Goal: Task Accomplishment & Management: Manage account settings

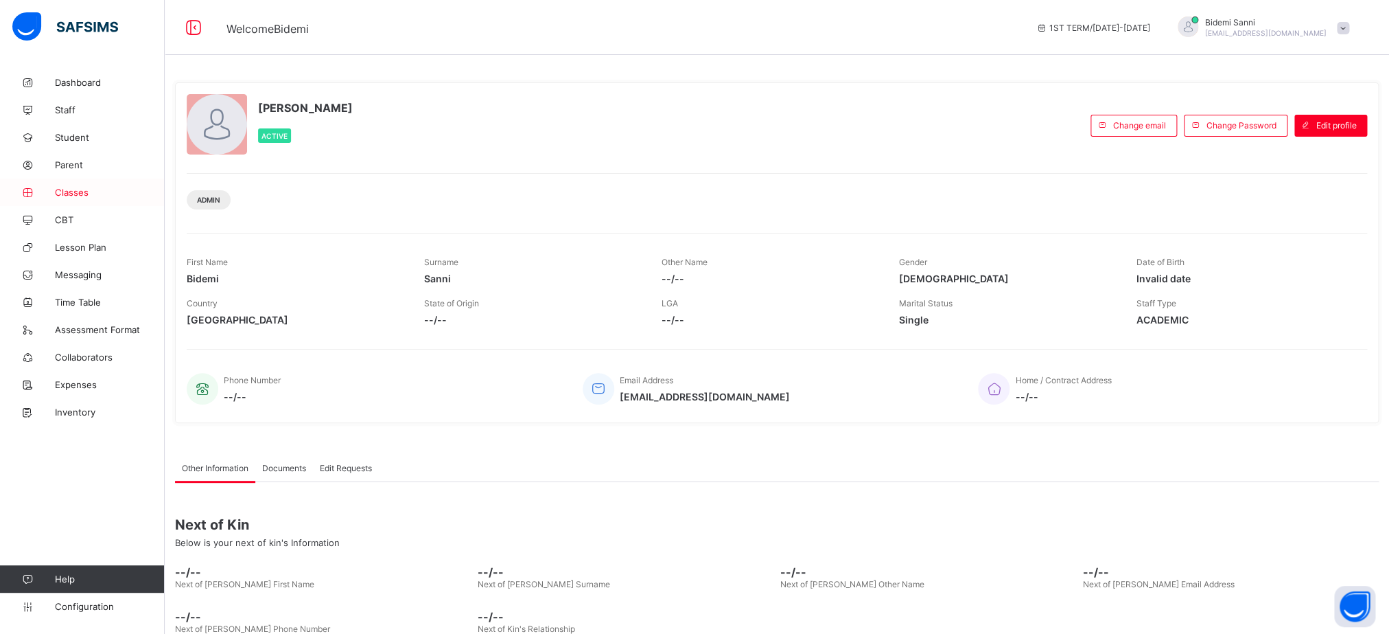
click at [86, 198] on span "Classes" at bounding box center [110, 192] width 110 height 11
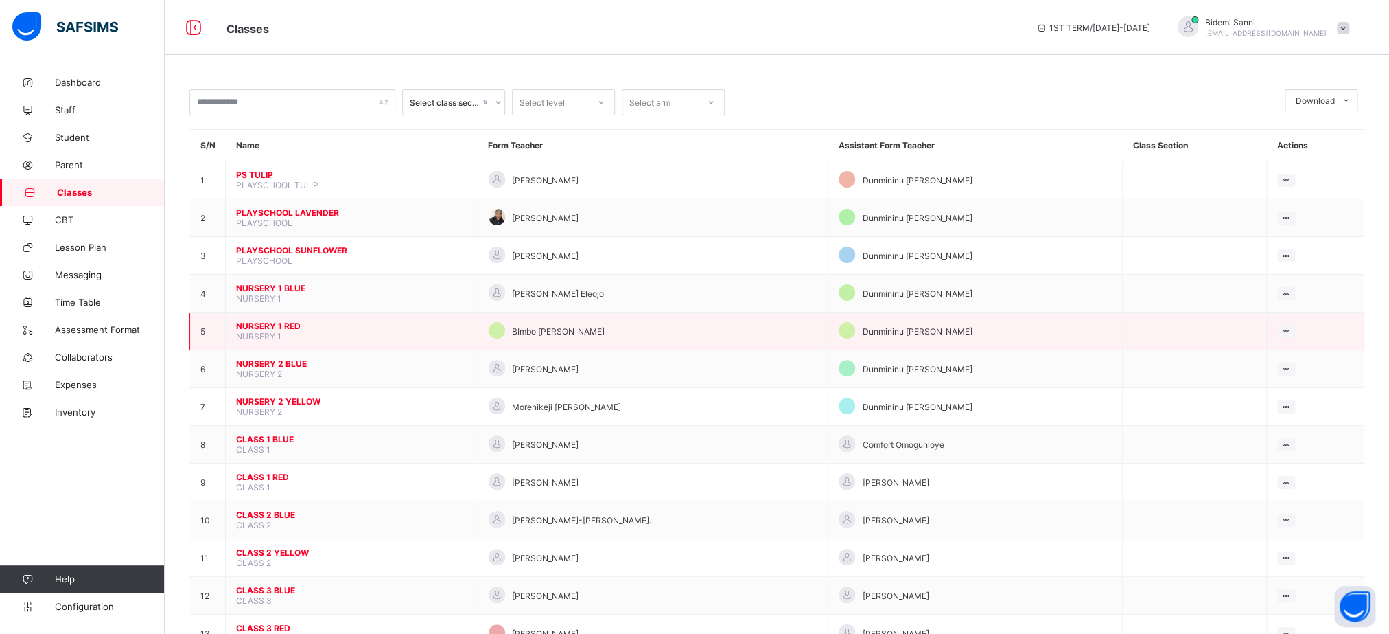
click at [288, 331] on span "NURSERY 1 RED" at bounding box center [351, 326] width 231 height 10
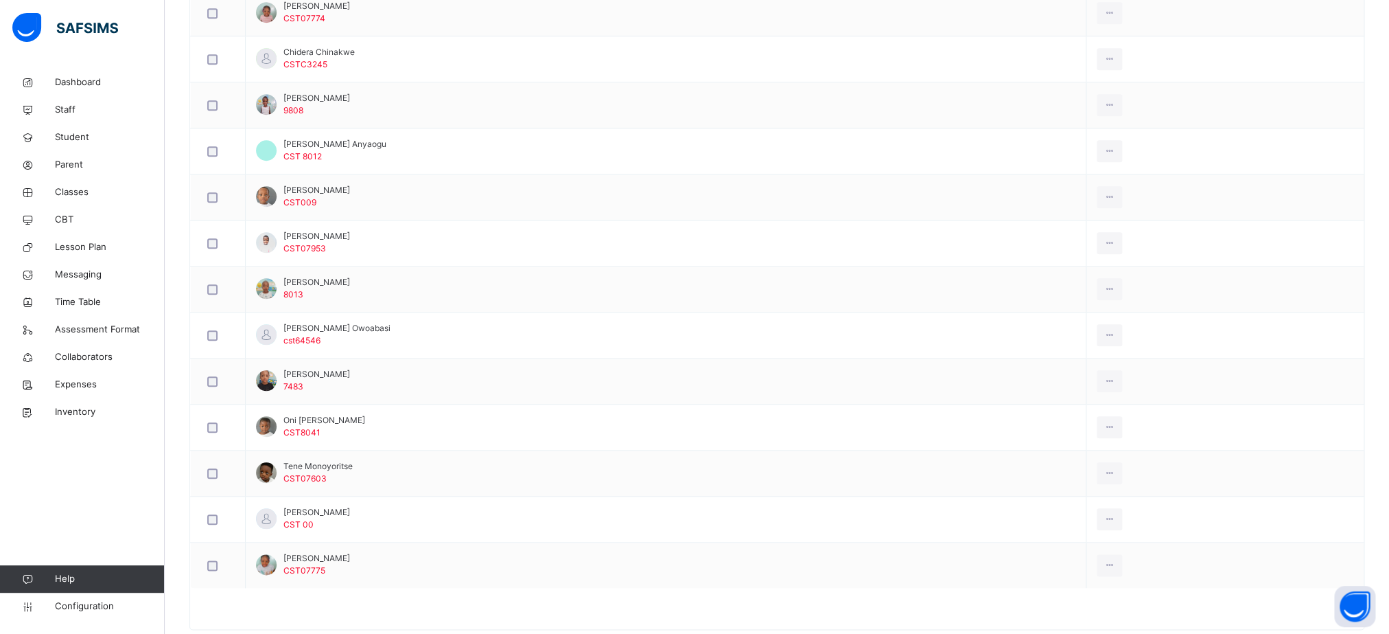
scroll to position [468, 0]
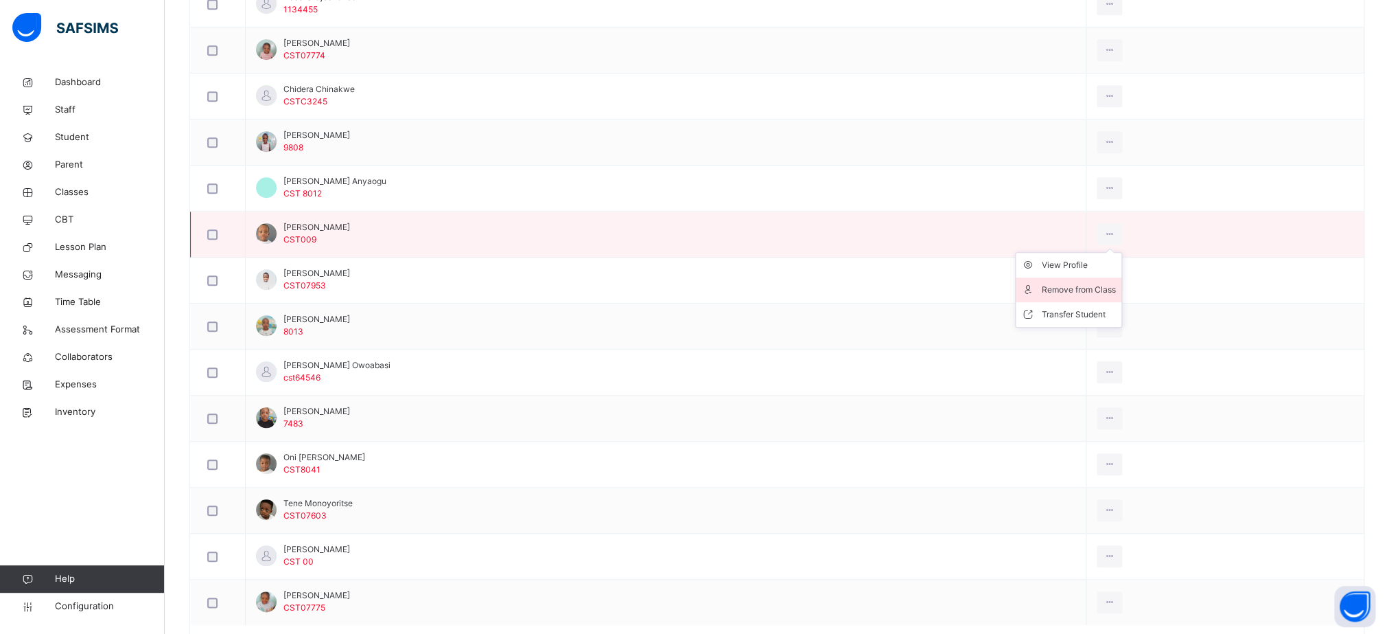
click at [1112, 294] on div "Remove from Class" at bounding box center [1079, 290] width 74 height 14
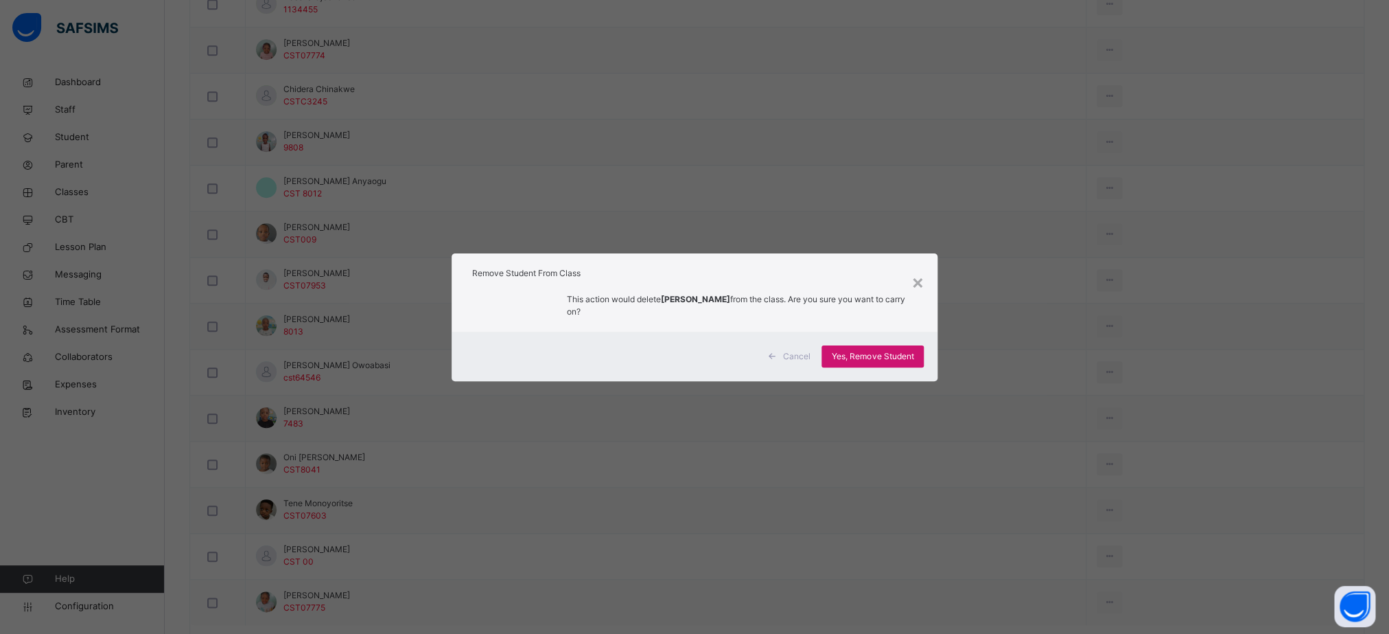
click at [846, 345] on div "Yes, Remove Student" at bounding box center [873, 356] width 102 height 22
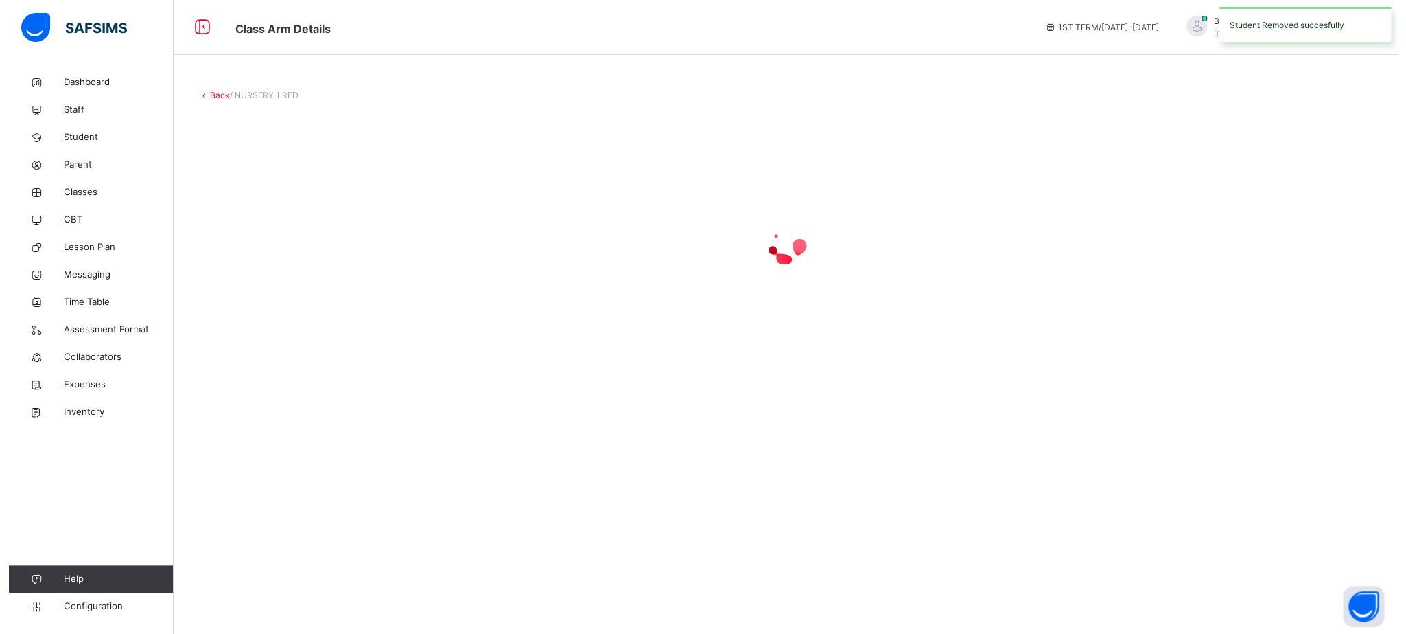
scroll to position [0, 0]
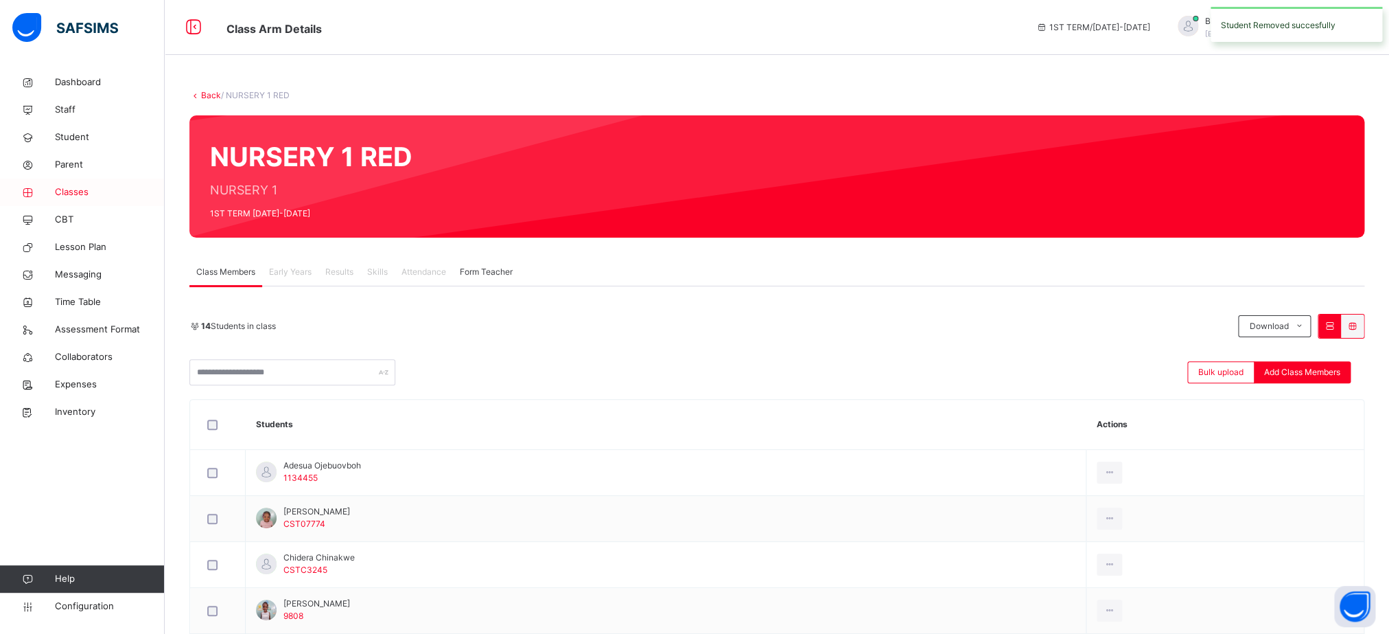
click at [82, 196] on span "Classes" at bounding box center [110, 192] width 110 height 14
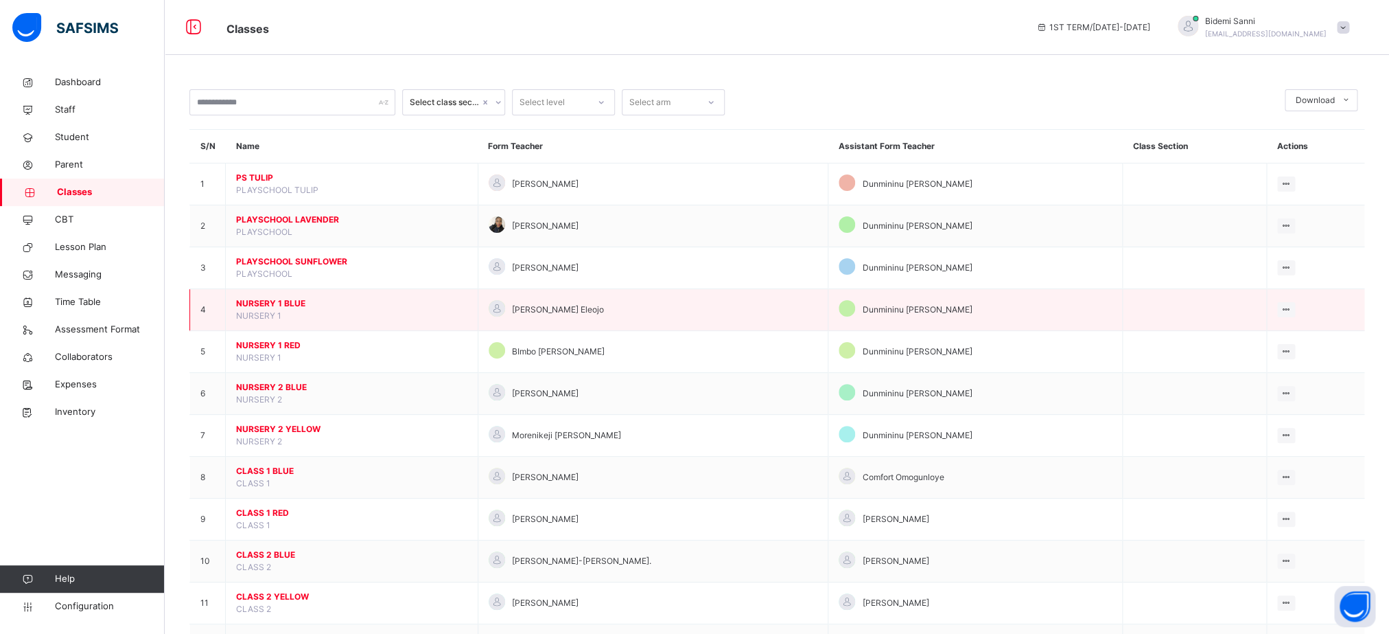
click at [269, 310] on span "NURSERY 1 BLUE" at bounding box center [351, 303] width 231 height 12
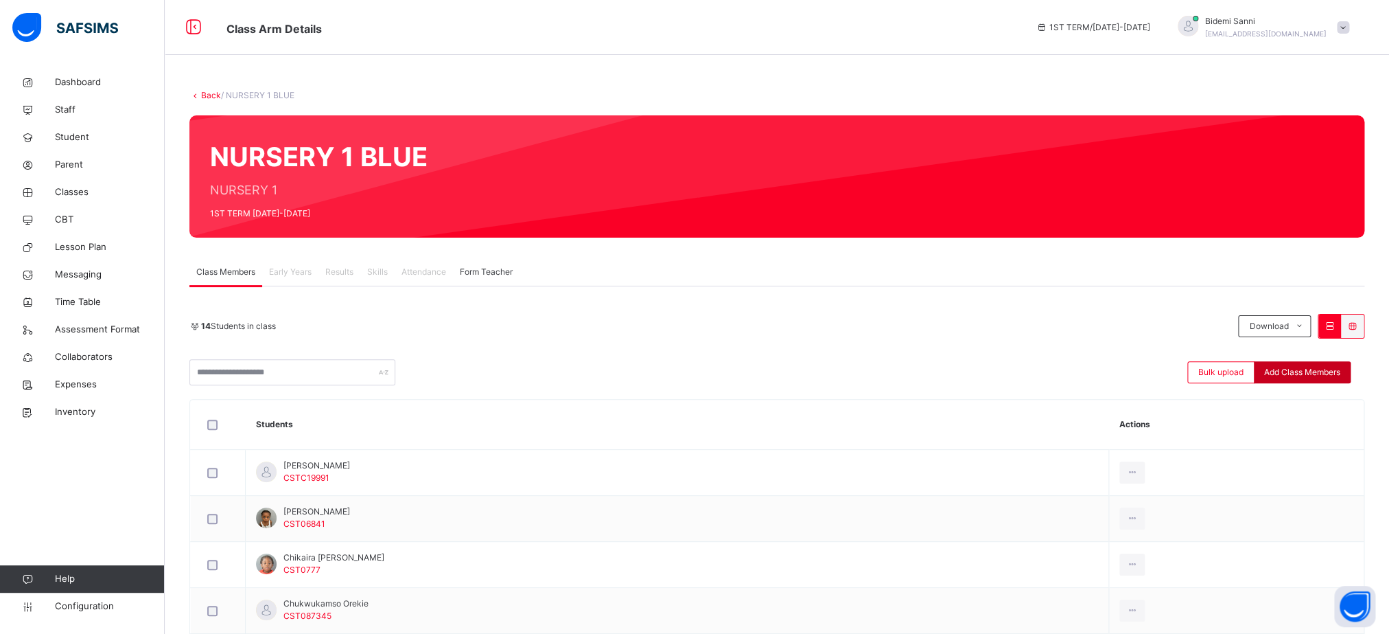
click at [1325, 383] on div "Add Class Members" at bounding box center [1302, 372] width 97 height 22
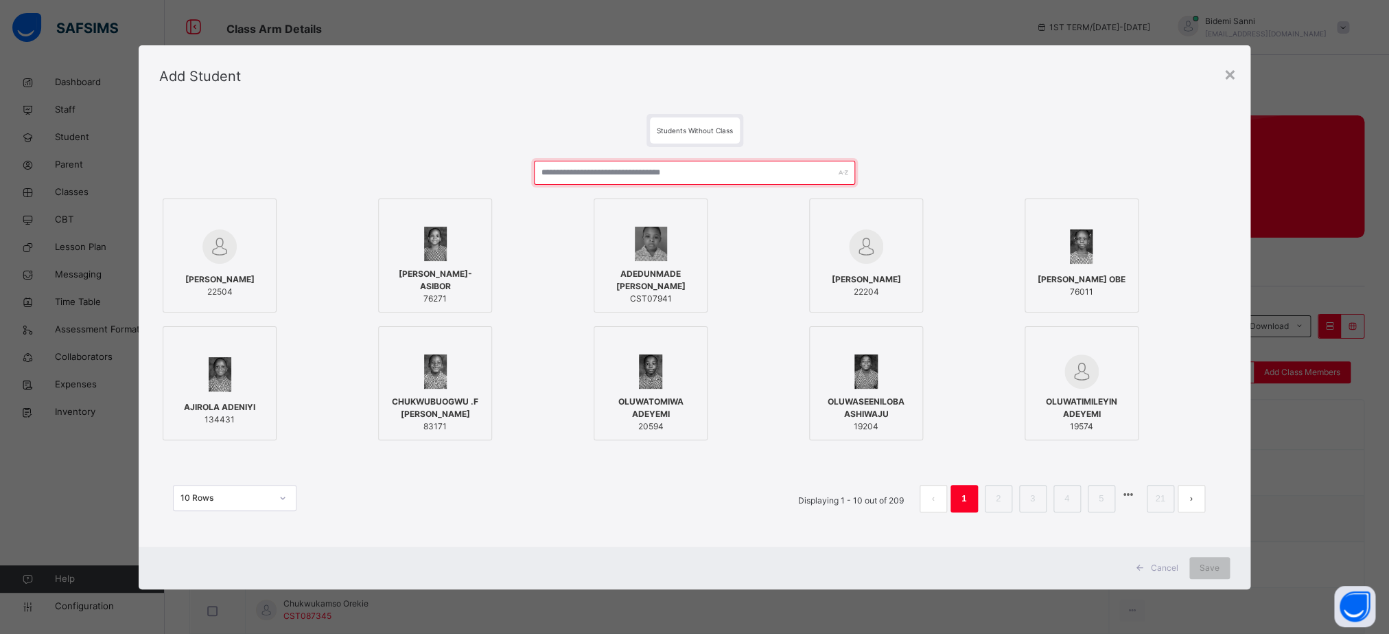
click at [719, 166] on input "text" at bounding box center [694, 173] width 321 height 24
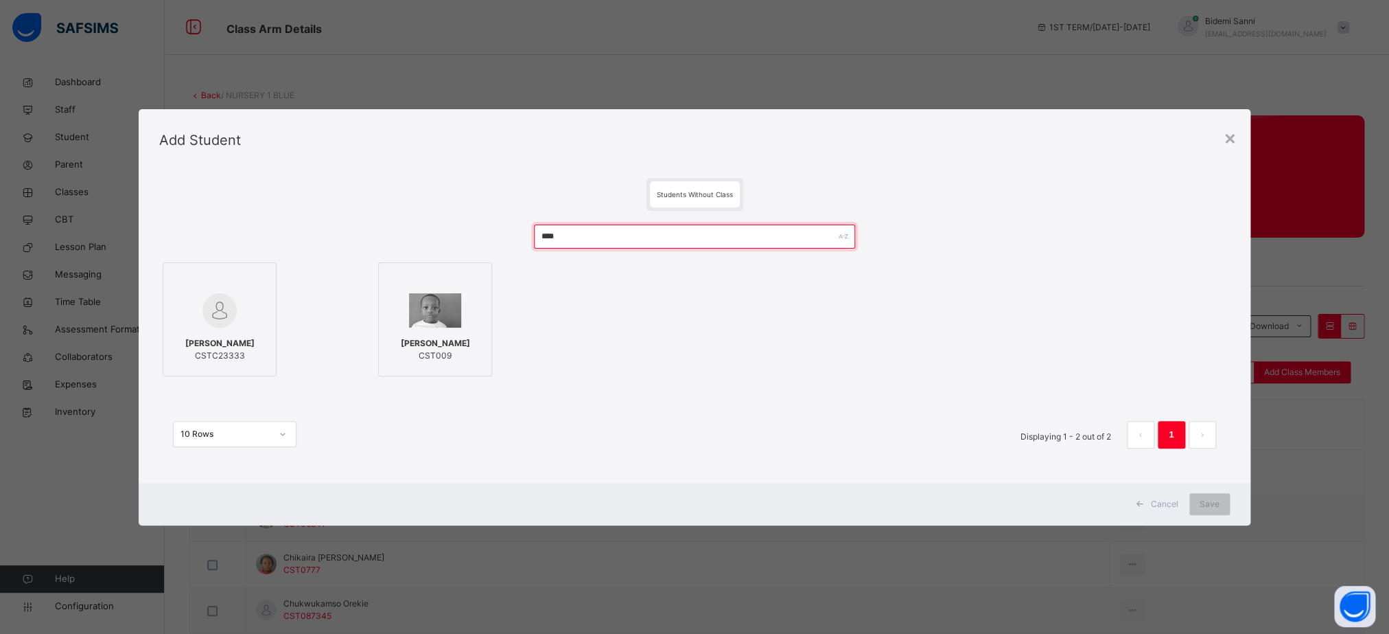
type input "****"
click at [417, 317] on img at bounding box center [435, 310] width 52 height 34
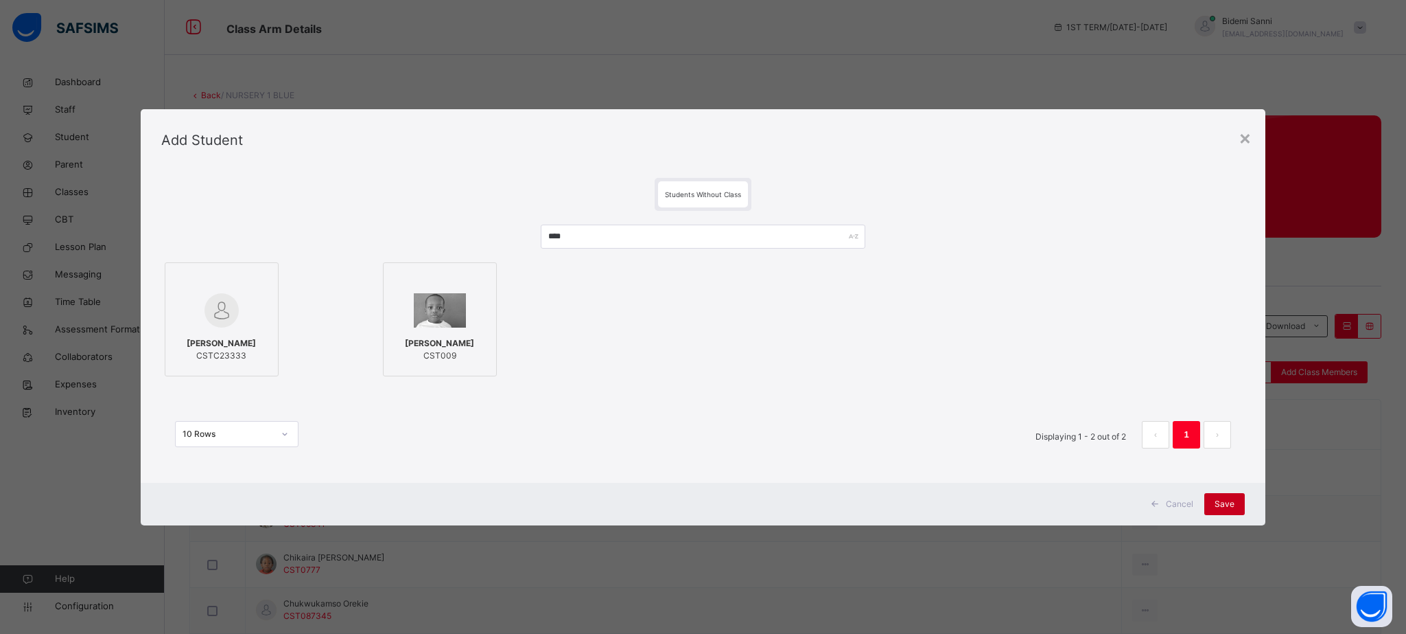
click at [1218, 510] on div "Save" at bounding box center [1225, 504] width 40 height 22
